Goal: Task Accomplishment & Management: Understand process/instructions

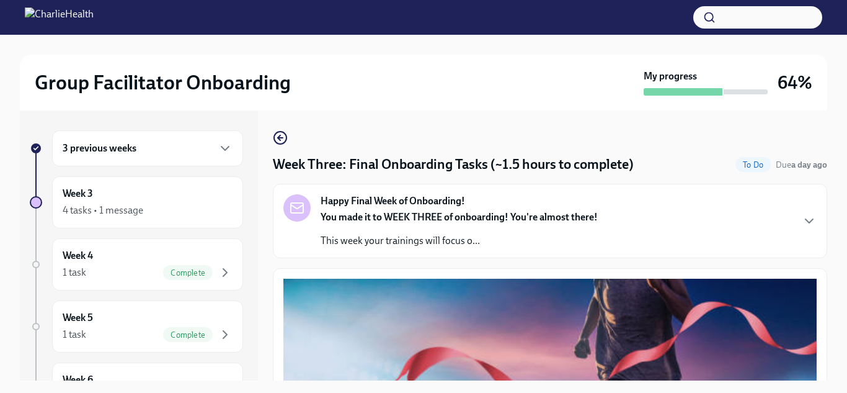
click at [233, 146] on div "3 previous weeks" at bounding box center [147, 148] width 191 height 36
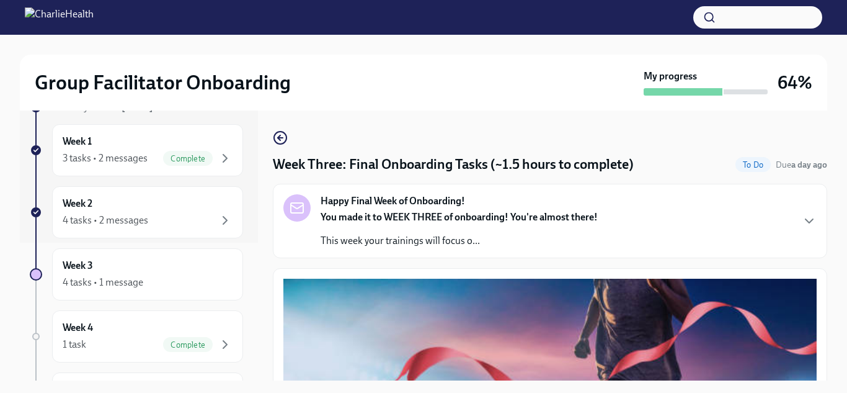
scroll to position [140, 0]
click at [195, 207] on div "Week 2 4 tasks • 2 messages" at bounding box center [148, 210] width 170 height 31
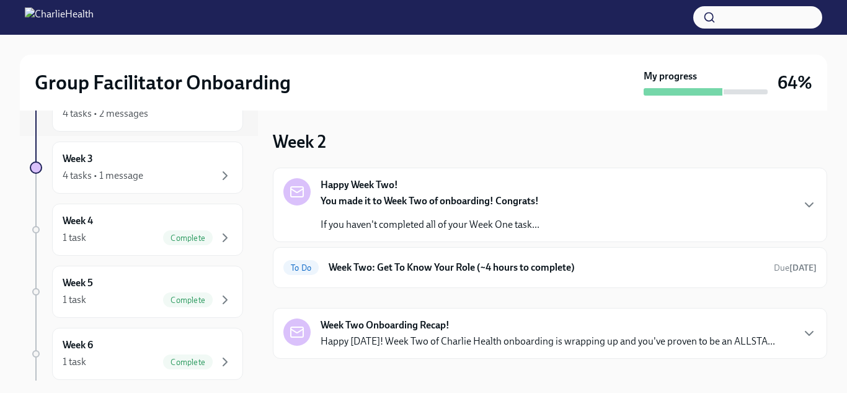
scroll to position [17, 0]
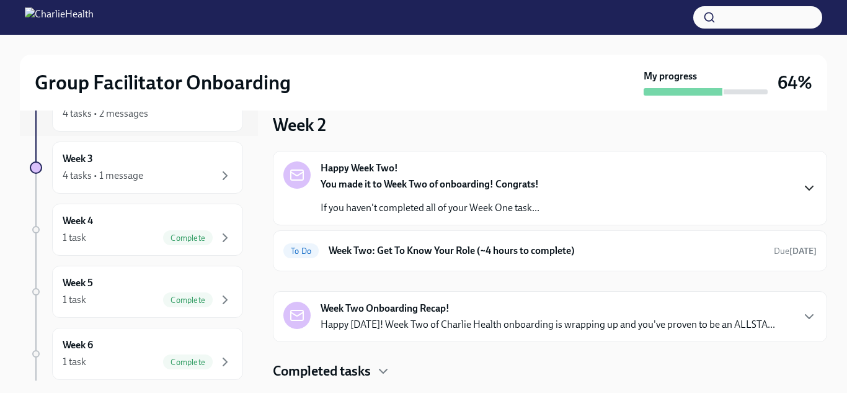
click at [814, 187] on icon "button" at bounding box center [809, 188] width 15 height 15
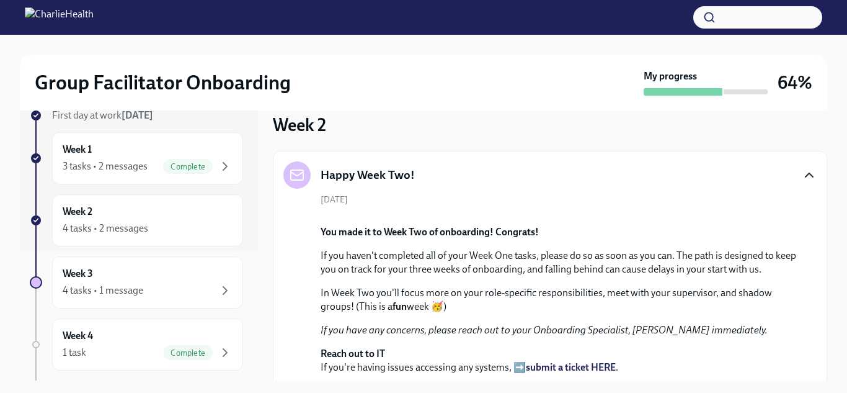
scroll to position [129, 0]
click at [100, 290] on div "4 tasks • 1 message" at bounding box center [103, 291] width 81 height 14
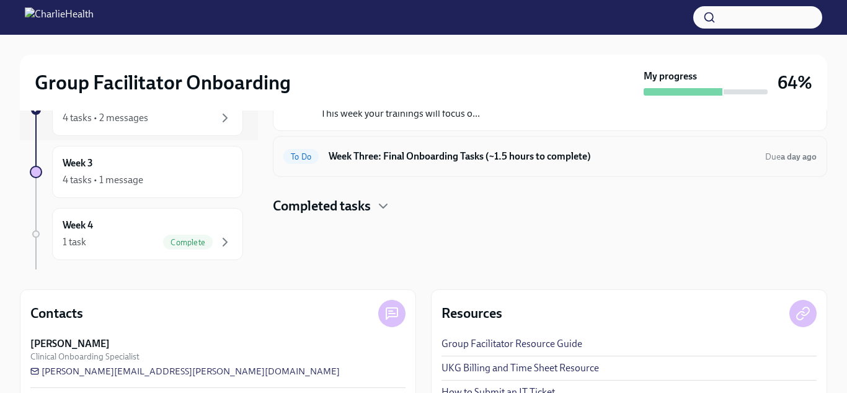
scroll to position [114, 0]
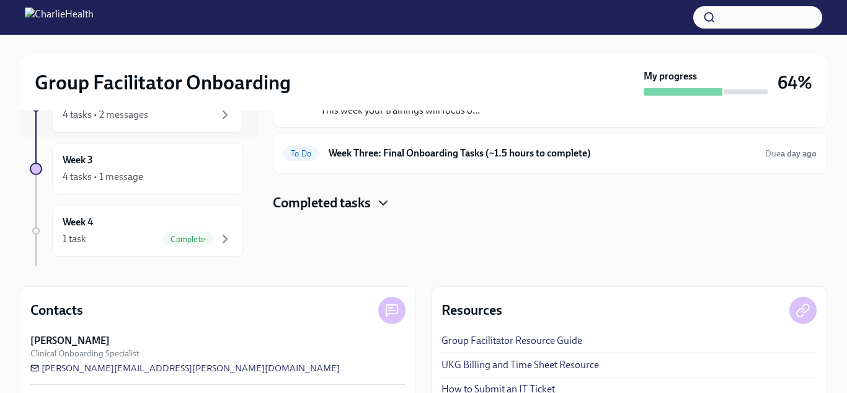
click at [384, 203] on icon "button" at bounding box center [383, 202] width 15 height 15
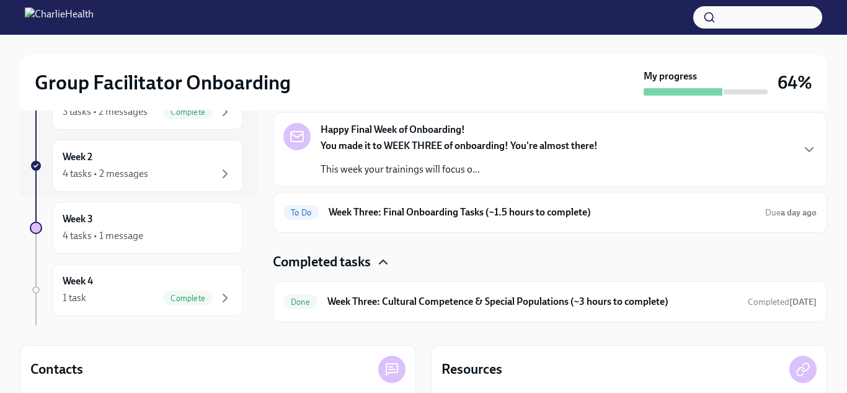
scroll to position [54, 0]
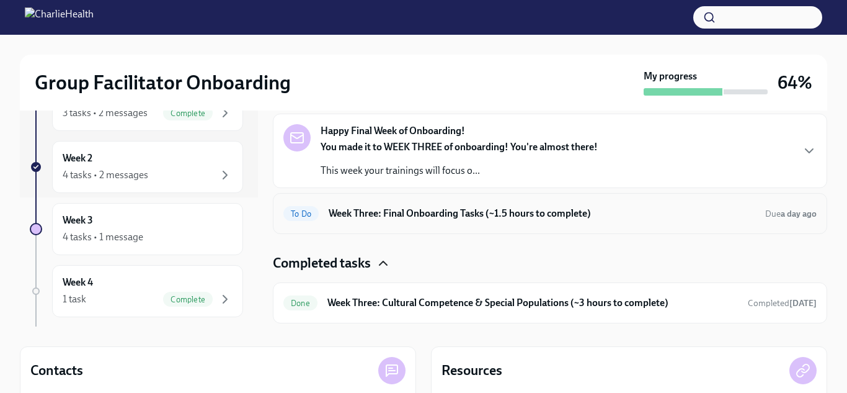
click at [388, 207] on h6 "Week Three: Final Onboarding Tasks (~1.5 hours to complete)" at bounding box center [542, 214] width 427 height 14
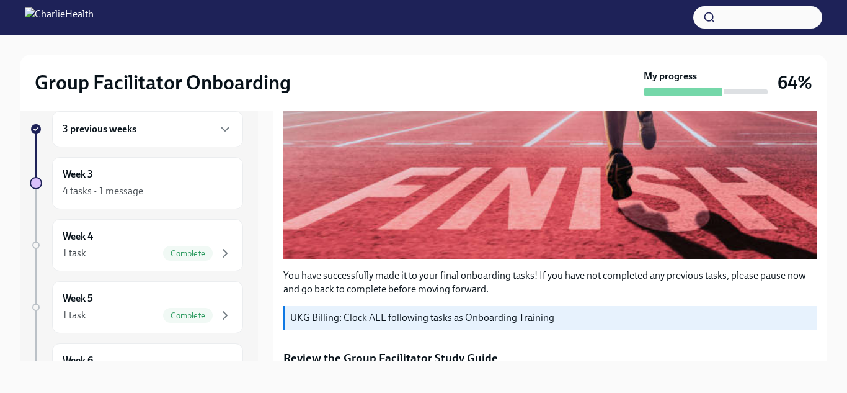
scroll to position [357, 0]
